Goal: Information Seeking & Learning: Learn about a topic

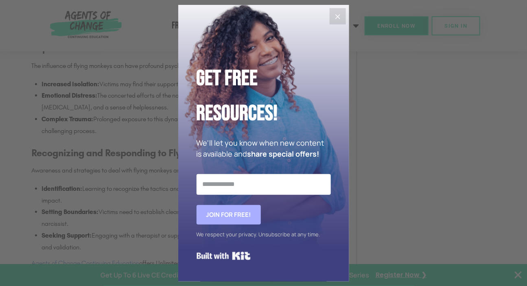
scroll to position [961, 0]
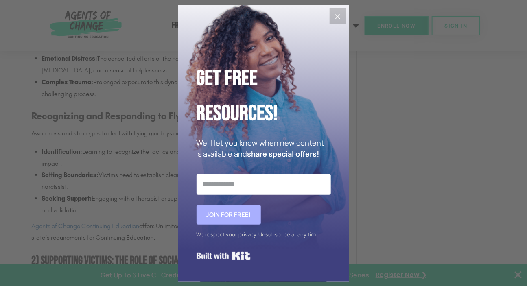
drag, startPoint x: 338, startPoint y: 16, endPoint x: 334, endPoint y: 18, distance: 4.5
click at [338, 17] on icon "Close" at bounding box center [338, 17] width 10 height 10
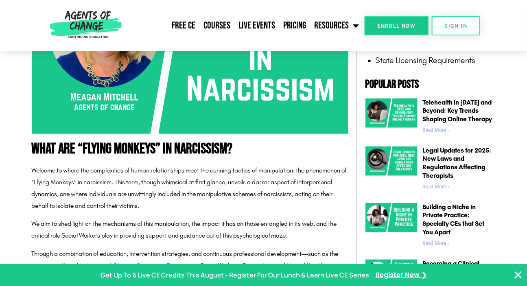
scroll to position [333, 0]
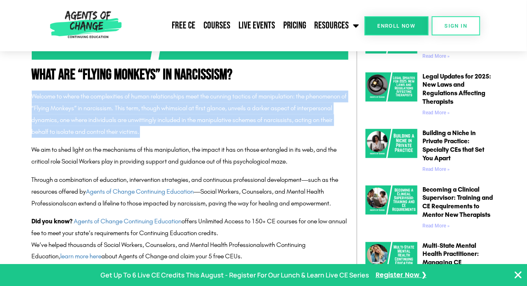
drag, startPoint x: 33, startPoint y: 95, endPoint x: 194, endPoint y: 130, distance: 165.6
click at [194, 130] on p "Welcome to where the complexities of human relationships meet the cunning tacti…" at bounding box center [190, 114] width 316 height 47
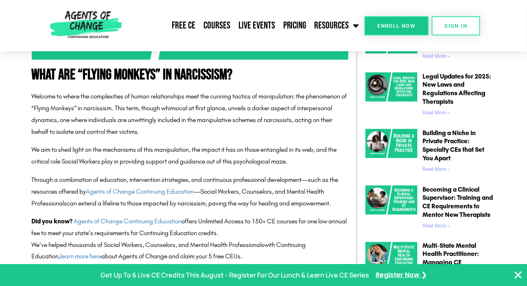
click at [86, 141] on div "Welcome to where the complexities of human relationships meet the cunning tacti…" at bounding box center [190, 165] width 316 height 148
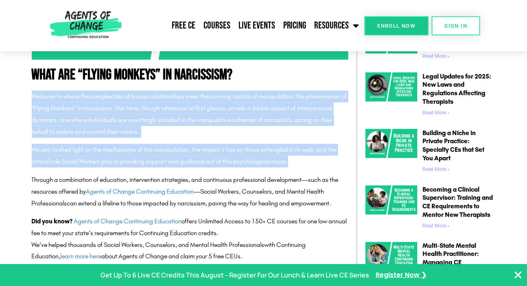
drag, startPoint x: 33, startPoint y: 95, endPoint x: 243, endPoint y: 154, distance: 218.1
click at [299, 166] on div "Welcome to where the complexities of human relationships meet the cunning tacti…" at bounding box center [190, 165] width 316 height 148
copy div "Welcome to where the complexities of human relationships meet the cunning tacti…"
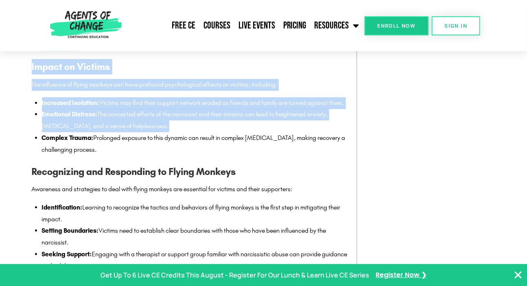
scroll to position [924, 0]
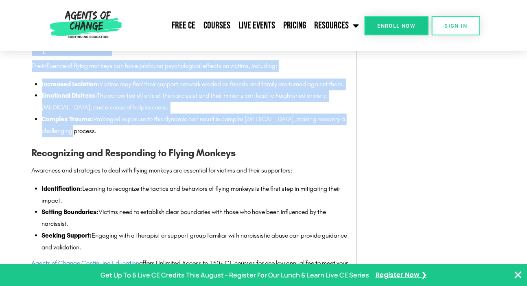
drag, startPoint x: 33, startPoint y: 111, endPoint x: 140, endPoint y: 146, distance: 112.7
copy div "Loremipsumdol sit ametcon ad “Elitse Doeiusm” te incididunt utlabore e dolo mag…"
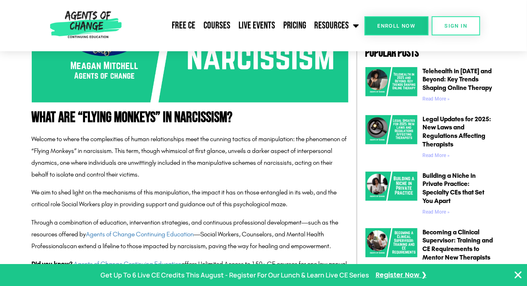
scroll to position [296, 0]
